Goal: Information Seeking & Learning: Find specific page/section

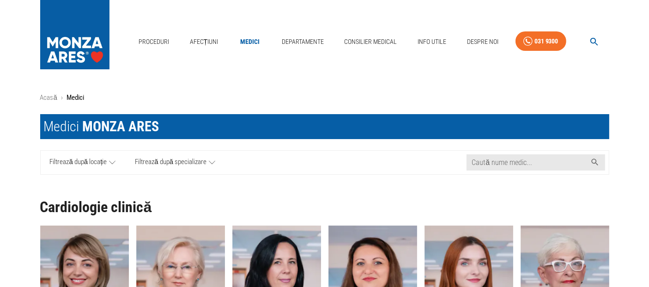
click at [104, 159] on span "Filtrează după locație" at bounding box center [78, 163] width 57 height 12
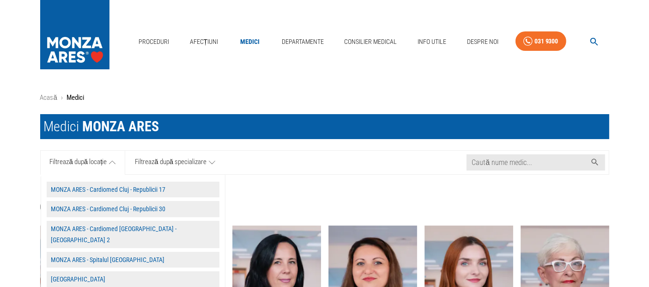
click at [103, 252] on button "MONZA ARES - Spitalul [GEOGRAPHIC_DATA]" at bounding box center [133, 260] width 173 height 16
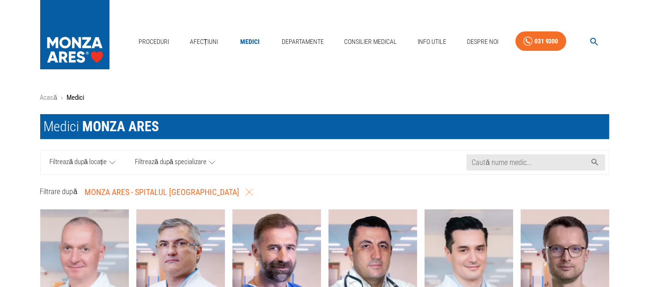
click at [246, 41] on link "Medici" at bounding box center [250, 41] width 30 height 19
click at [110, 157] on icon at bounding box center [112, 163] width 6 height 12
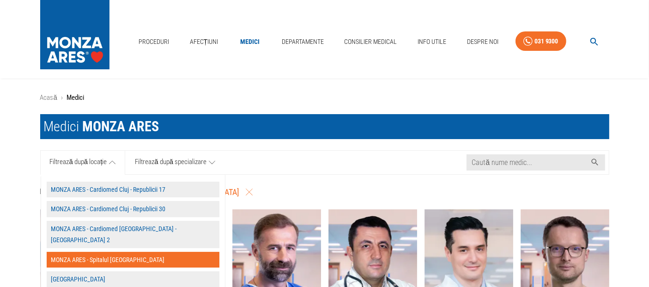
scroll to position [103, 0]
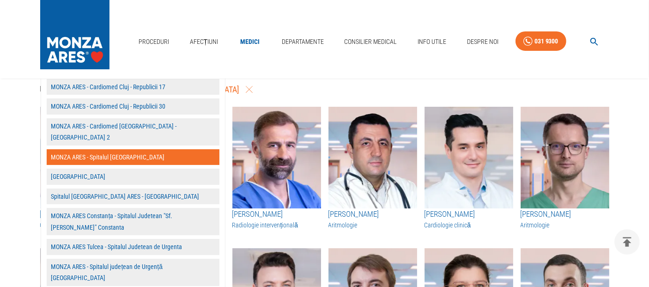
click at [116, 149] on button "MONZA ARES - Spitalul [GEOGRAPHIC_DATA]" at bounding box center [133, 157] width 173 height 16
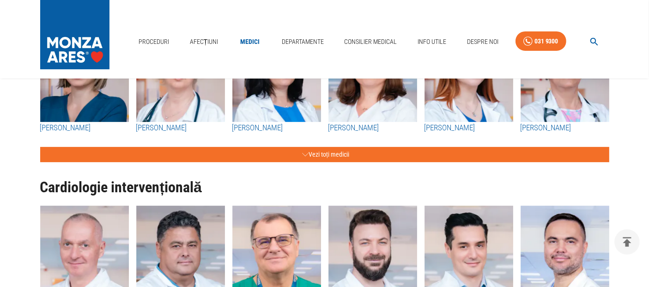
scroll to position [0, 0]
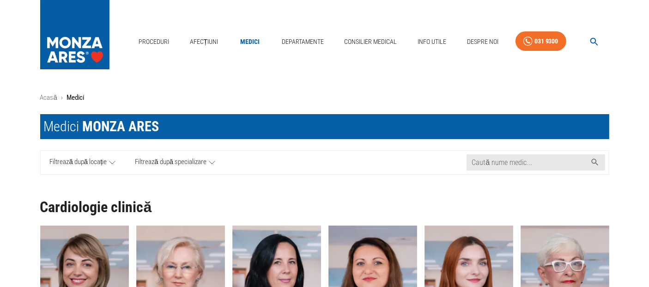
click at [115, 160] on icon at bounding box center [112, 163] width 6 height 12
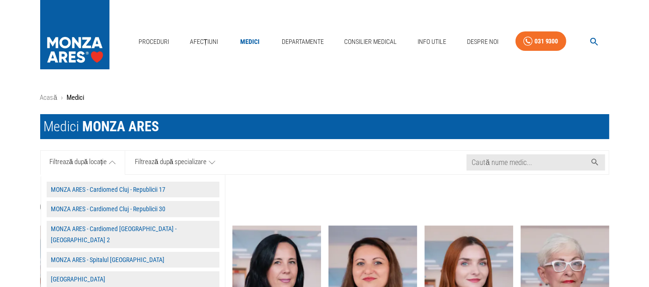
click at [96, 254] on button "MONZA ARES - Spitalul [GEOGRAPHIC_DATA]" at bounding box center [133, 260] width 173 height 16
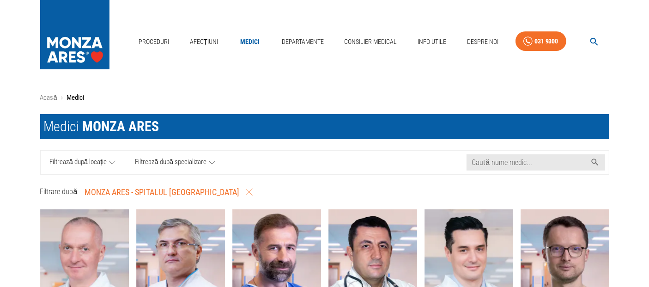
click at [206, 161] on link "Filtrează după specializare" at bounding box center [175, 163] width 100 height 24
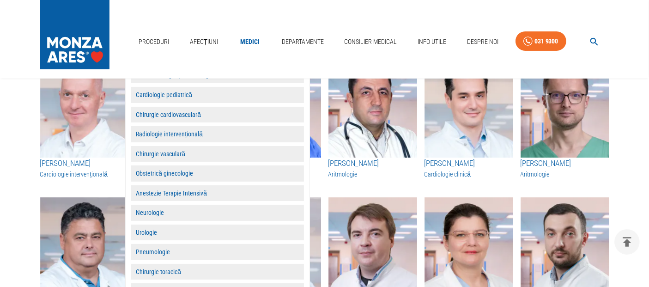
scroll to position [154, 0]
click at [159, 251] on button "Pneumologie" at bounding box center [217, 252] width 173 height 16
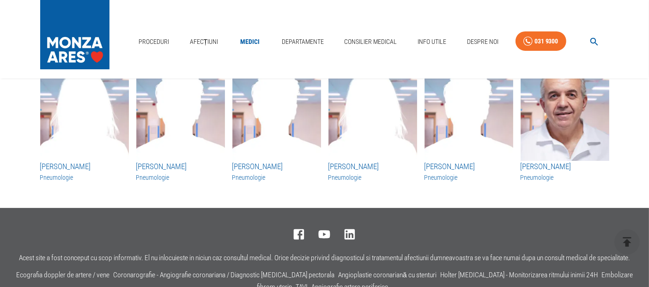
scroll to position [51, 0]
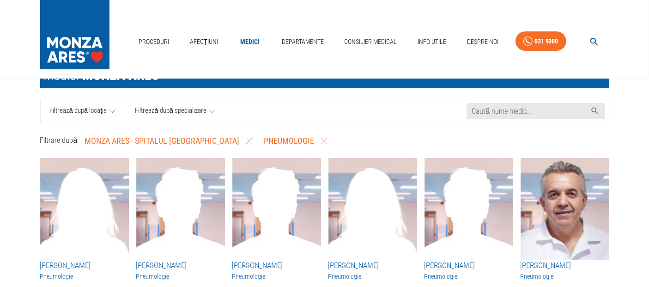
click at [580, 221] on img "button" at bounding box center [565, 209] width 89 height 102
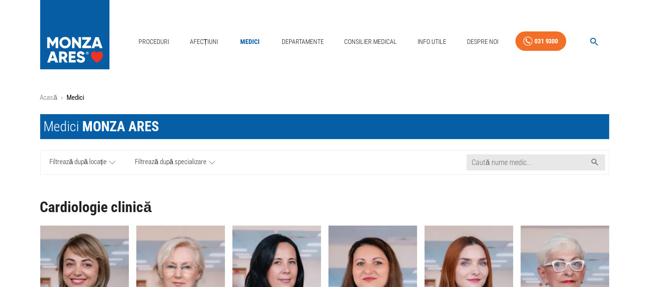
click at [111, 153] on link "Filtrează după locație" at bounding box center [83, 163] width 85 height 24
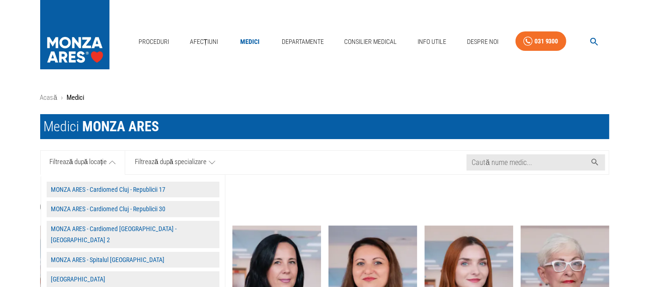
click at [105, 252] on button "MONZA ARES - Spitalul [GEOGRAPHIC_DATA]" at bounding box center [133, 260] width 173 height 16
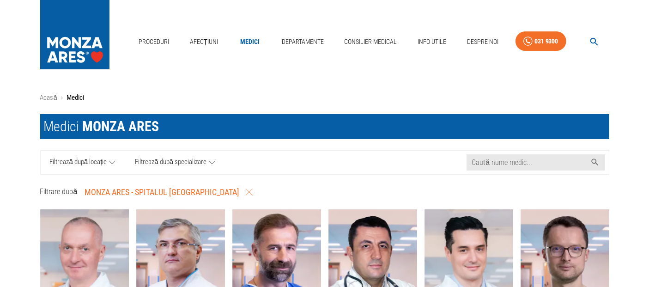
click at [177, 162] on span "Filtrează după specializare" at bounding box center [171, 163] width 72 height 12
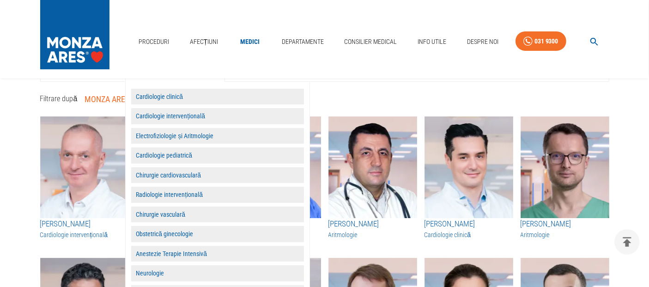
scroll to position [154, 0]
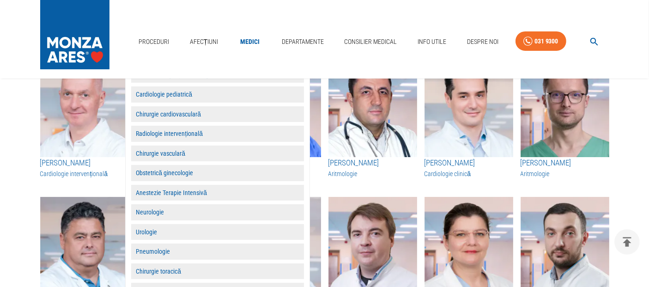
click at [158, 249] on button "Pneumologie" at bounding box center [217, 252] width 173 height 16
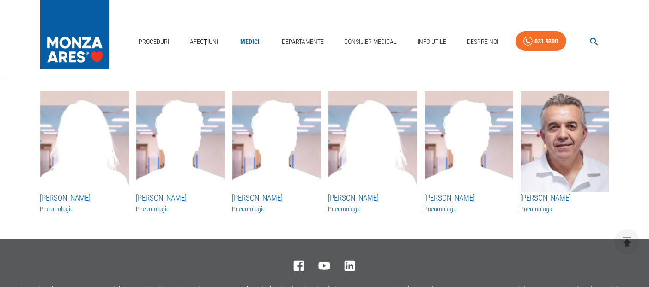
scroll to position [103, 0]
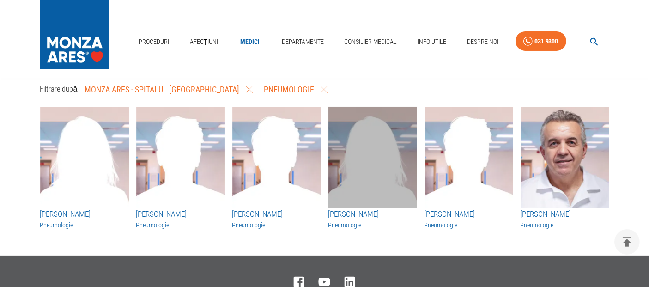
click at [375, 156] on img "button" at bounding box center [373, 158] width 89 height 102
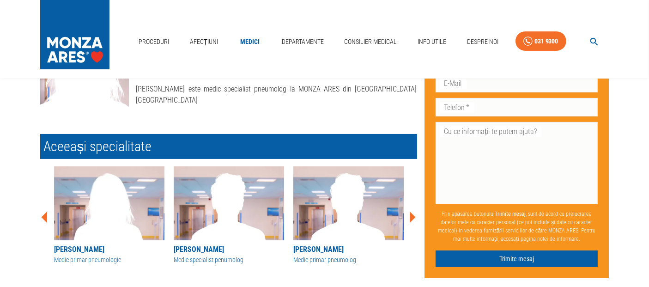
scroll to position [154, 0]
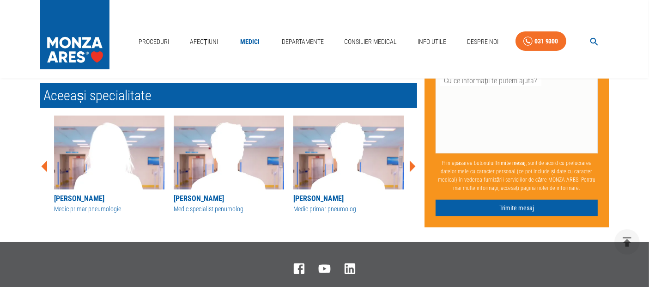
click at [111, 150] on img at bounding box center [109, 153] width 110 height 74
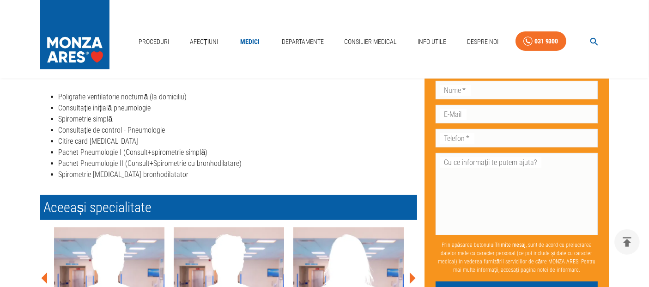
scroll to position [256, 0]
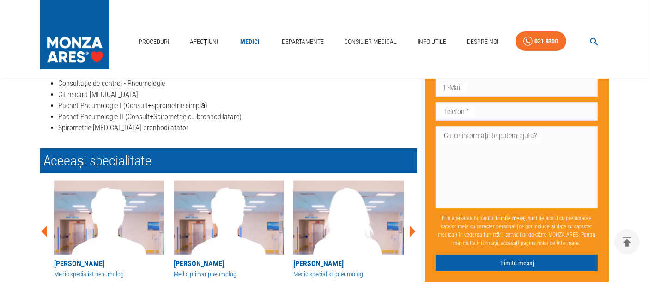
click at [87, 227] on img at bounding box center [109, 218] width 110 height 74
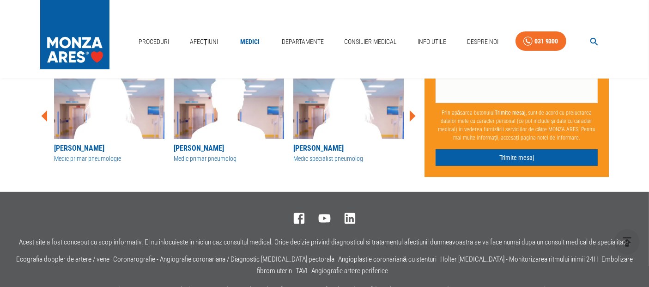
scroll to position [154, 0]
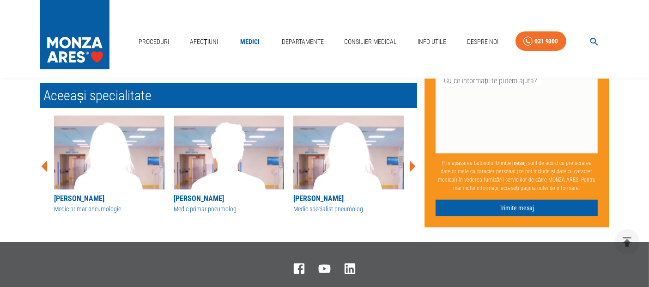
click at [190, 160] on img at bounding box center [229, 153] width 110 height 74
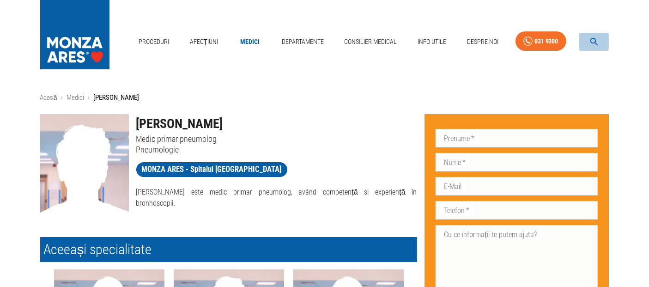
click at [594, 39] on icon "button" at bounding box center [594, 42] width 11 height 11
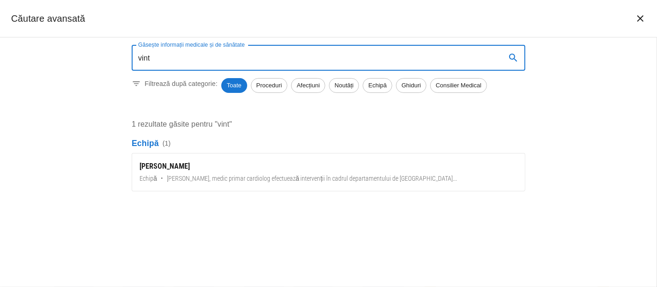
type input "vint"
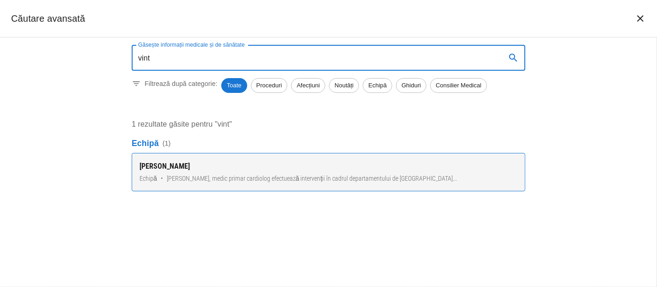
click at [250, 173] on link "Dr. Bogdan Vintilă Echipă • Dr. Bogdan Vintilă, medic primar cardiolog efectuea…" at bounding box center [329, 172] width 394 height 38
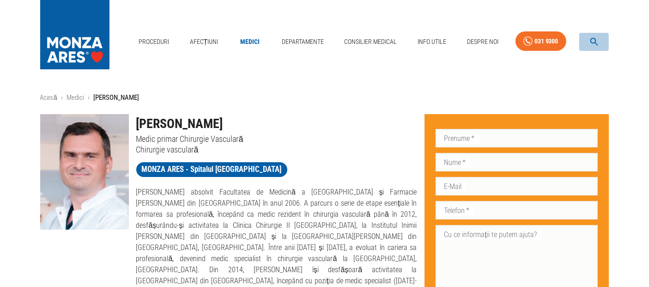
click at [594, 37] on icon "button" at bounding box center [594, 42] width 11 height 11
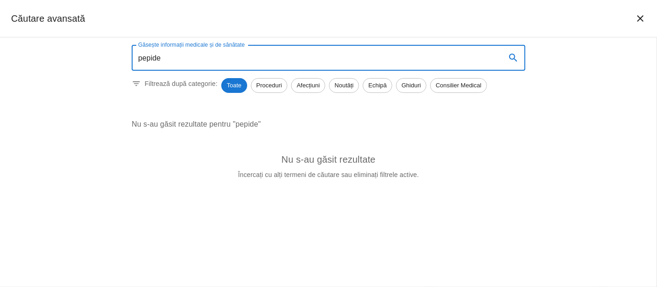
type input "pepide"
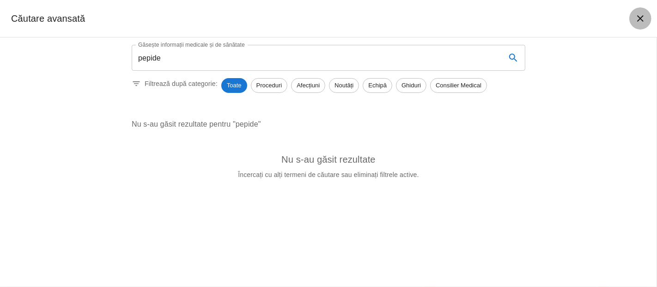
click at [641, 15] on icon "închide căutarea" at bounding box center [640, 18] width 11 height 11
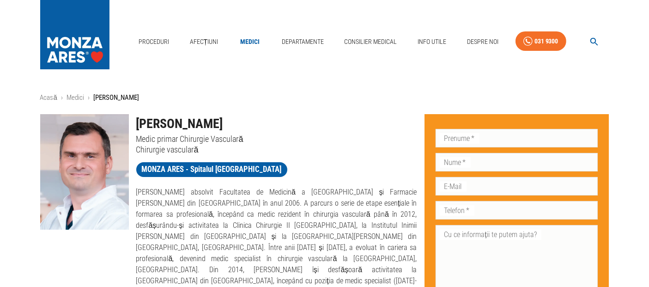
click at [252, 38] on link "Medici" at bounding box center [250, 41] width 30 height 19
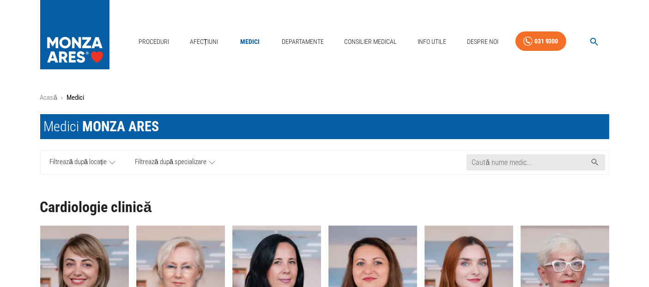
click at [101, 160] on span "Filtrează după locație" at bounding box center [78, 163] width 57 height 12
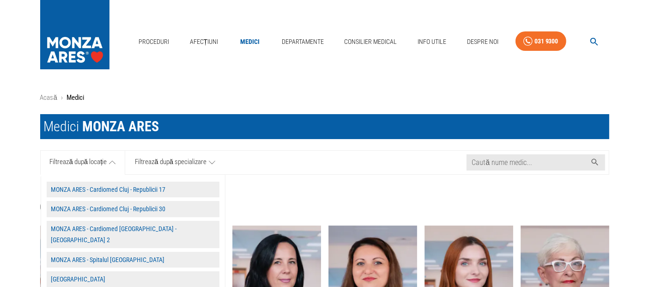
click at [116, 252] on button "MONZA ARES - Spitalul [GEOGRAPHIC_DATA]" at bounding box center [133, 260] width 173 height 16
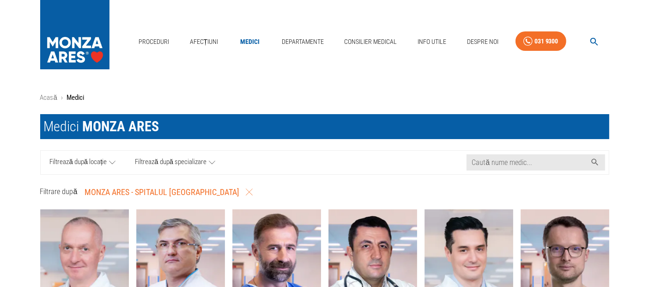
click at [197, 163] on span "Filtrează după specializare" at bounding box center [171, 163] width 72 height 12
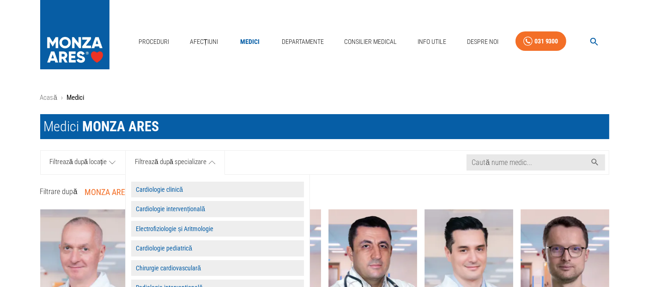
click at [193, 189] on button "Cardiologie clinică" at bounding box center [217, 190] width 173 height 16
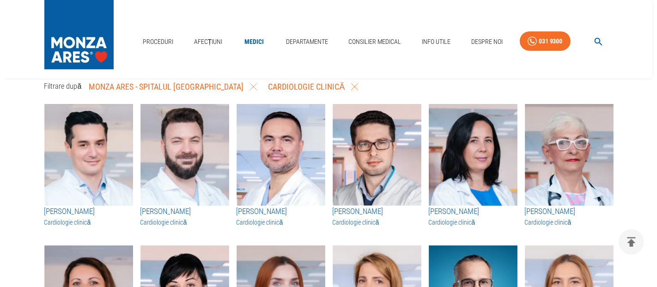
scroll to position [3, 0]
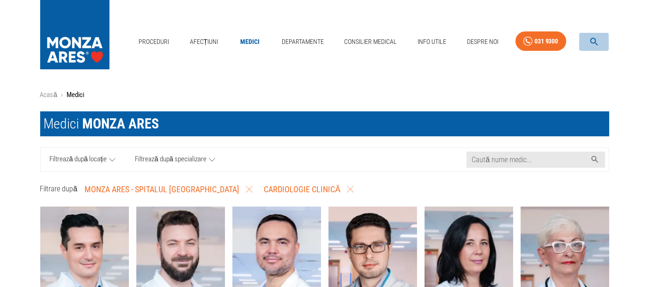
click at [594, 42] on icon "button" at bounding box center [594, 42] width 11 height 11
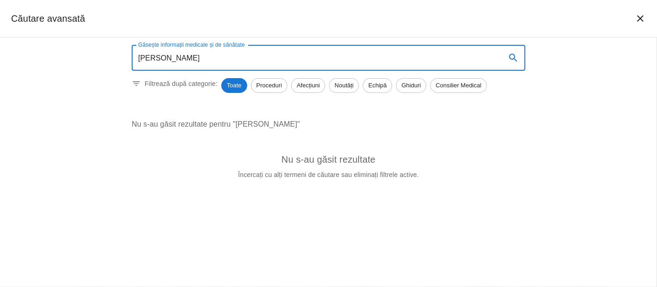
type input "peride"
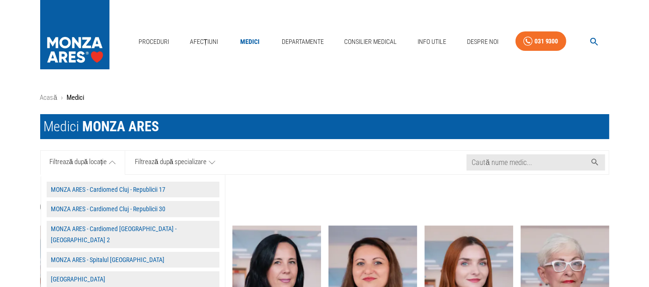
click at [128, 252] on button "MONZA ARES - Spitalul [GEOGRAPHIC_DATA]" at bounding box center [133, 260] width 173 height 16
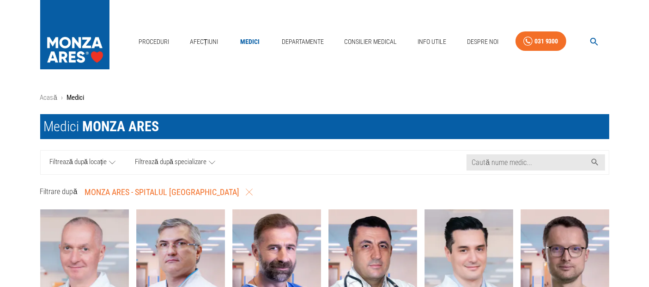
click at [206, 161] on span "Filtrează după specializare" at bounding box center [171, 163] width 72 height 12
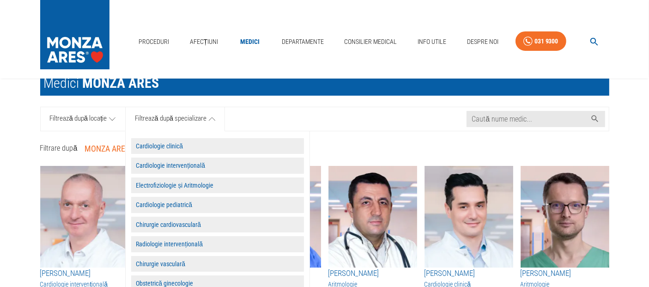
scroll to position [154, 0]
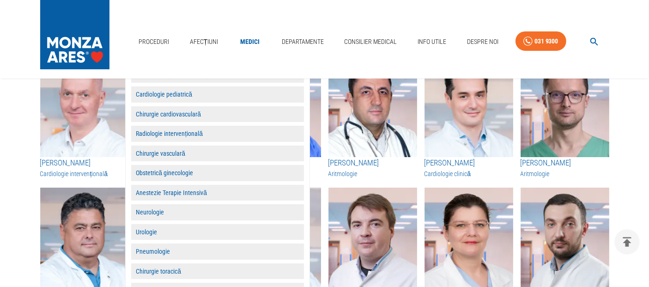
click at [162, 251] on button "Pneumologie" at bounding box center [217, 252] width 173 height 16
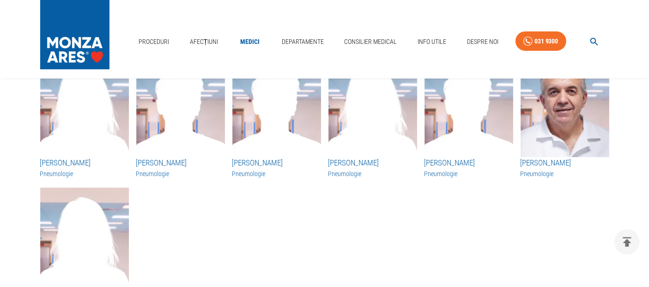
scroll to position [256, 0]
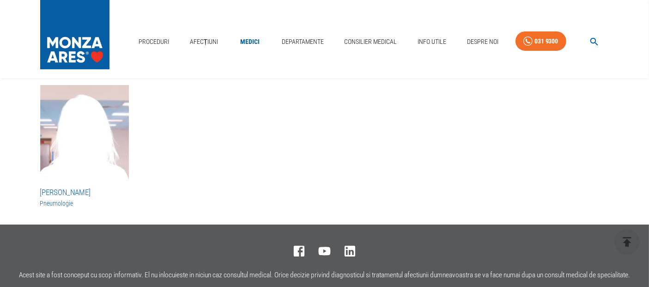
click at [81, 130] on img "button" at bounding box center [84, 136] width 89 height 102
